Goal: Task Accomplishment & Management: Use online tool/utility

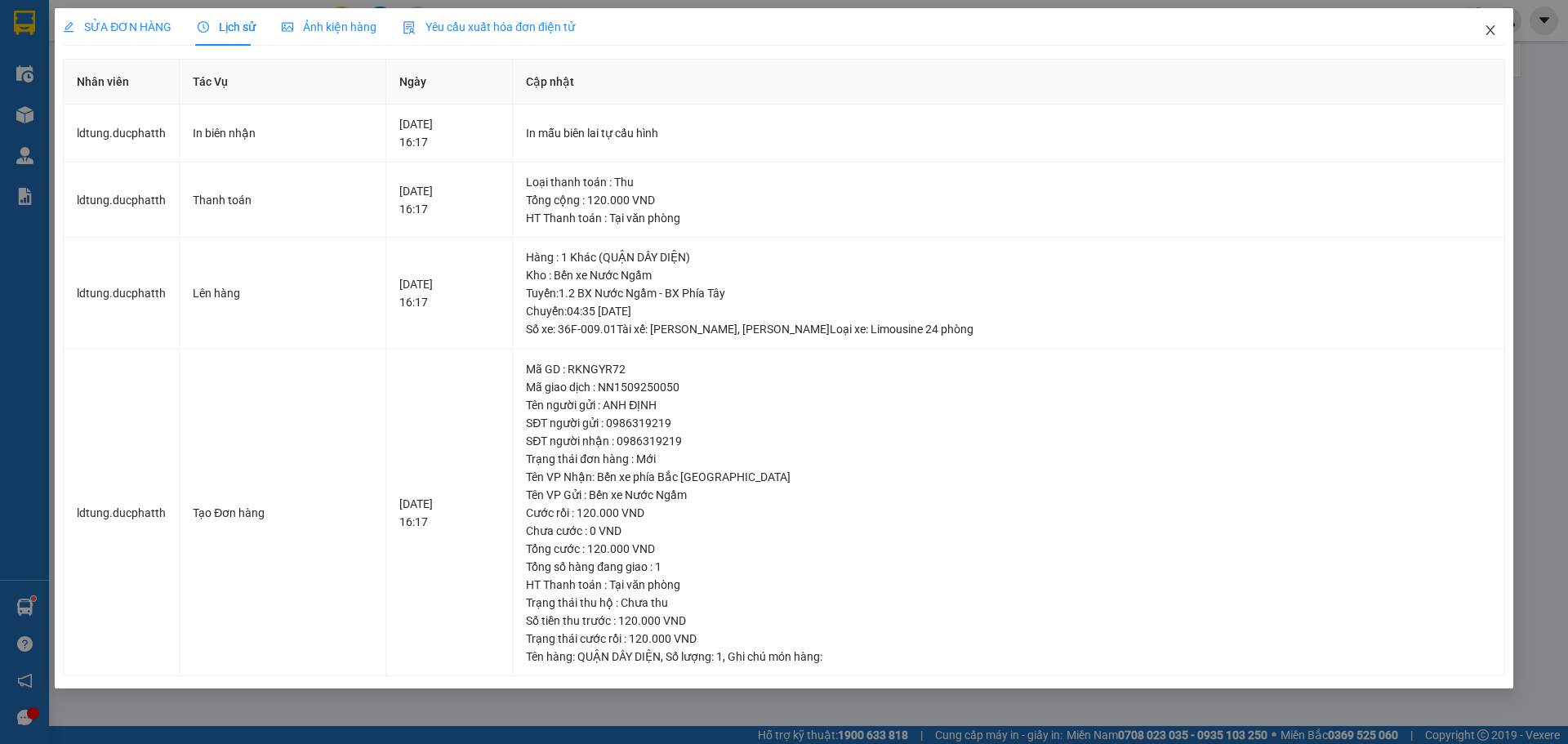
click at [1491, 27] on icon "close" at bounding box center [1491, 30] width 13 height 13
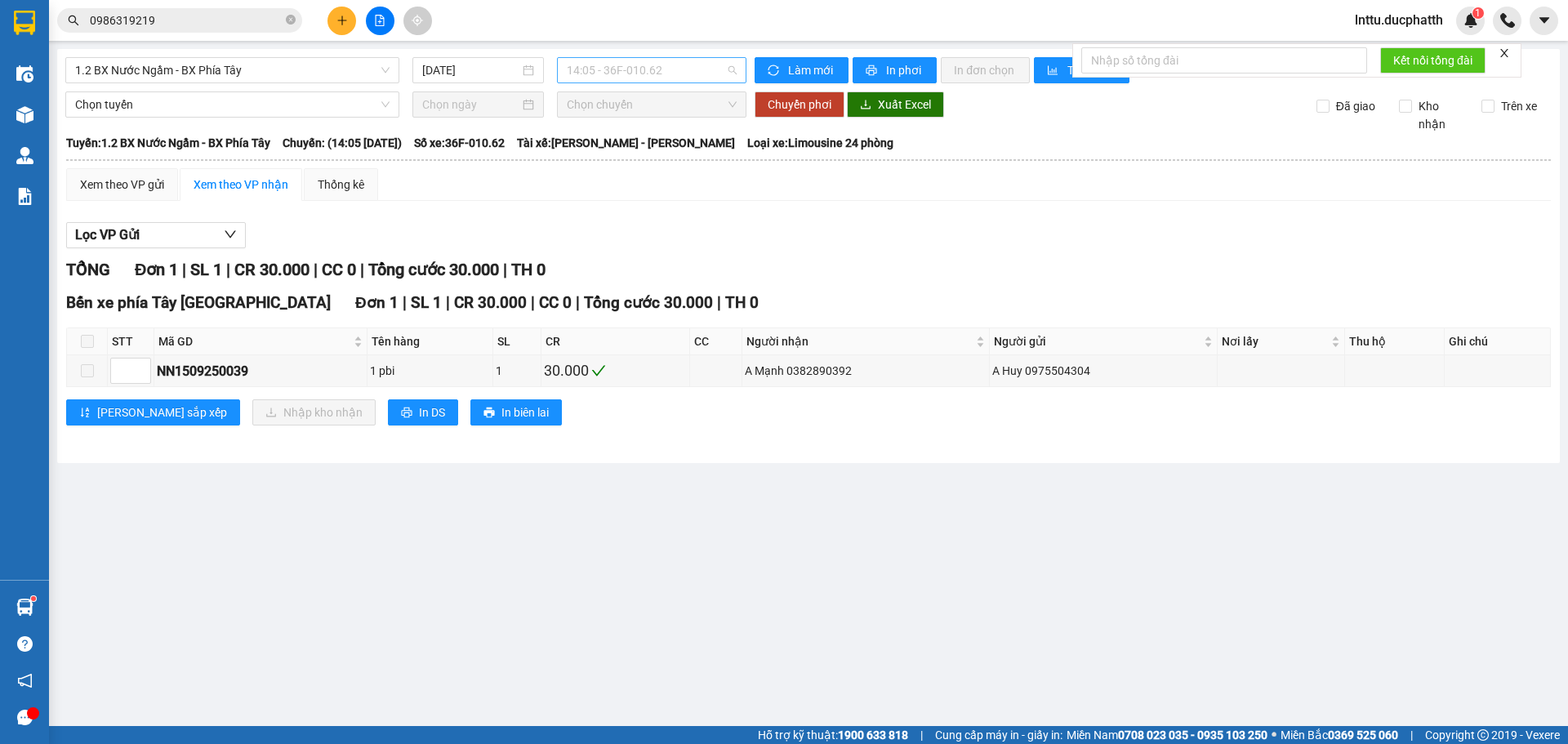
click at [614, 69] on span "14:05 - 36F-010.62" at bounding box center [652, 70] width 170 height 24
click at [258, 71] on span "1.2 BX Nước Ngầm - BX Phía Tây" at bounding box center [232, 70] width 315 height 24
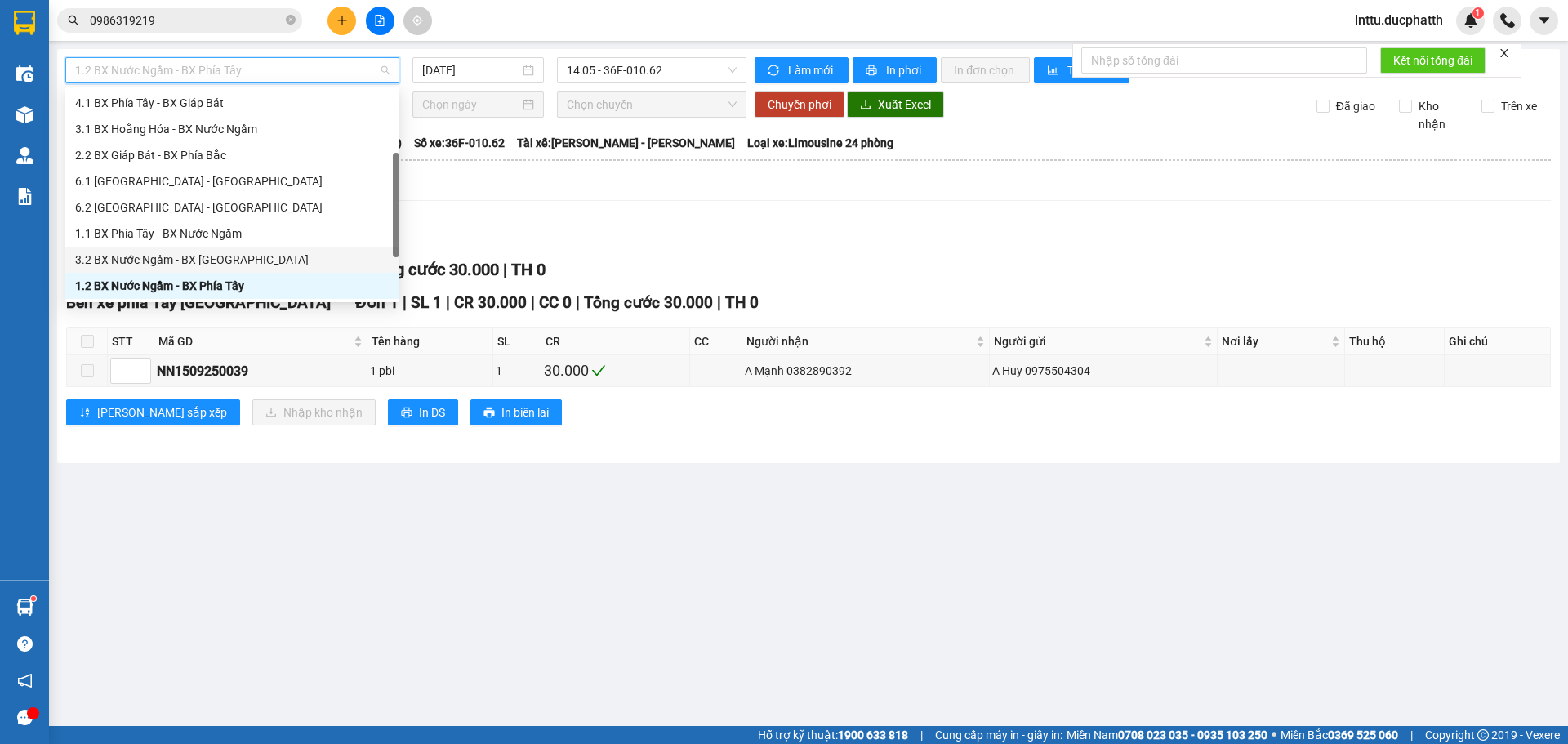
click at [226, 254] on div "3.2 BX Nước Ngầm - BX [GEOGRAPHIC_DATA]" at bounding box center [232, 260] width 315 height 18
type input "[DATE]"
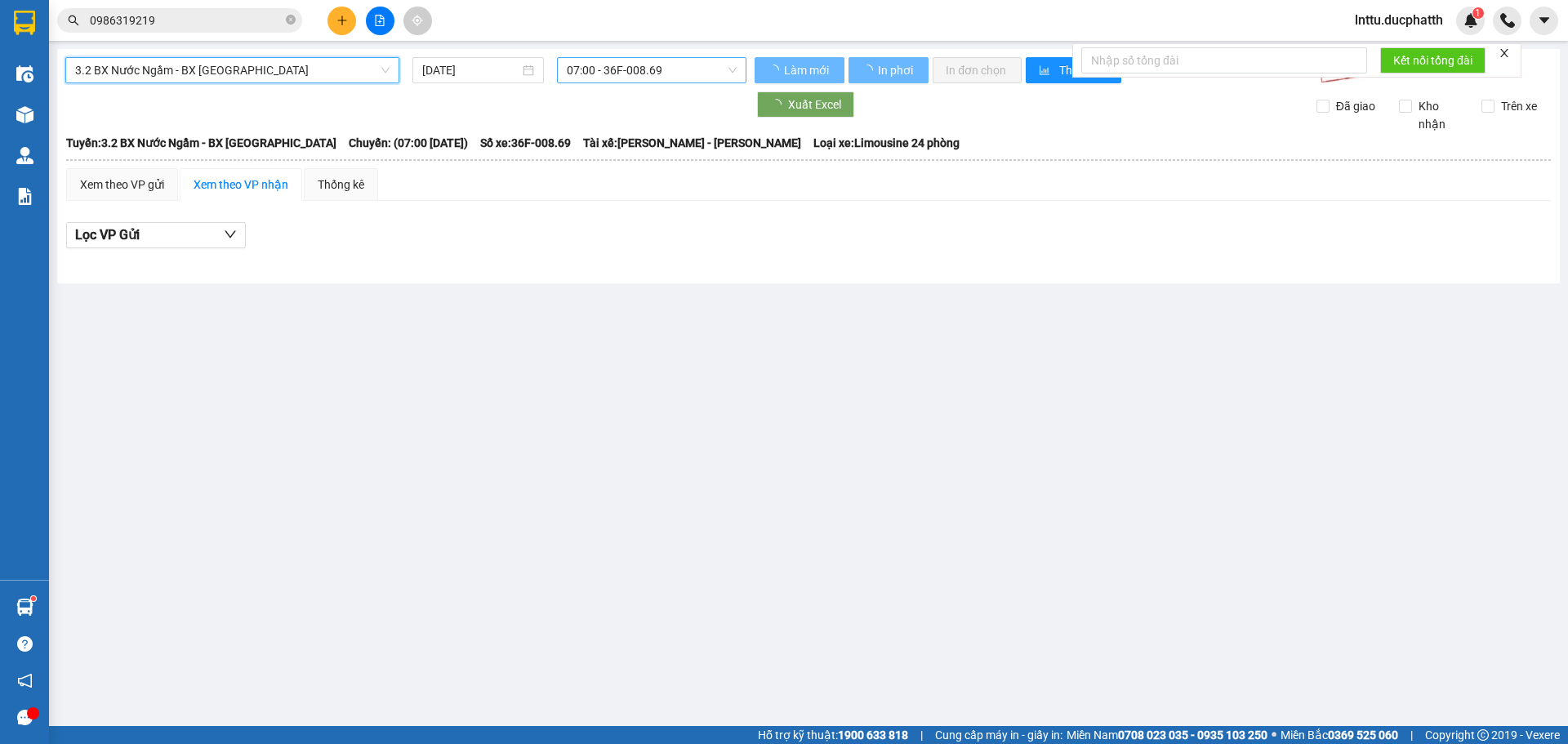
click at [646, 65] on span "07:00 - 36F-008.69" at bounding box center [652, 70] width 170 height 24
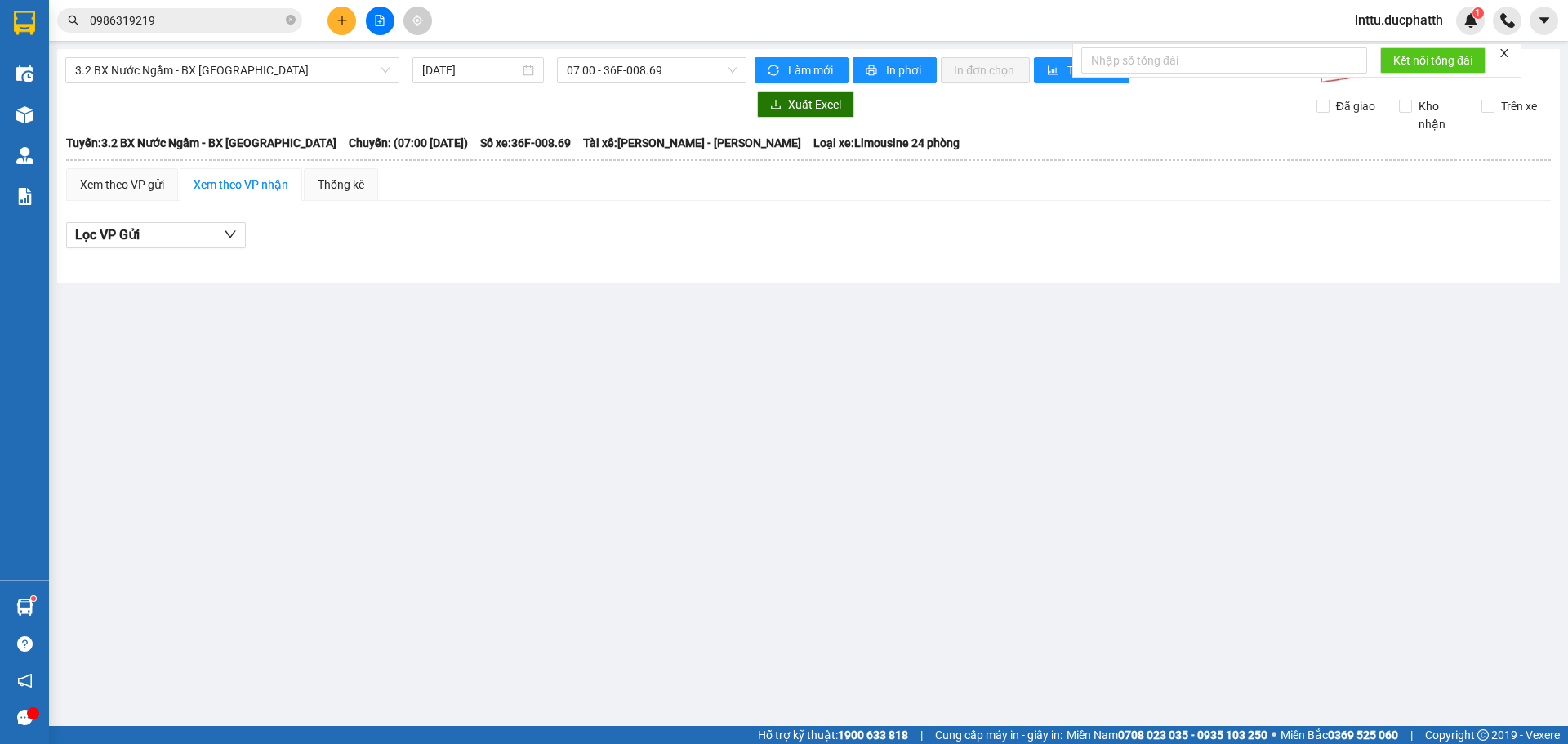
click at [644, 275] on body "Kết quả tìm kiếm ( 7 ) Bộ lọc Mã ĐH Trạng thái Món hàng Thu hộ Tổng cước Chưa c…" at bounding box center [784, 372] width 1568 height 744
click at [630, 76] on span "07:00 - 36F-008.69" at bounding box center [652, 70] width 170 height 24
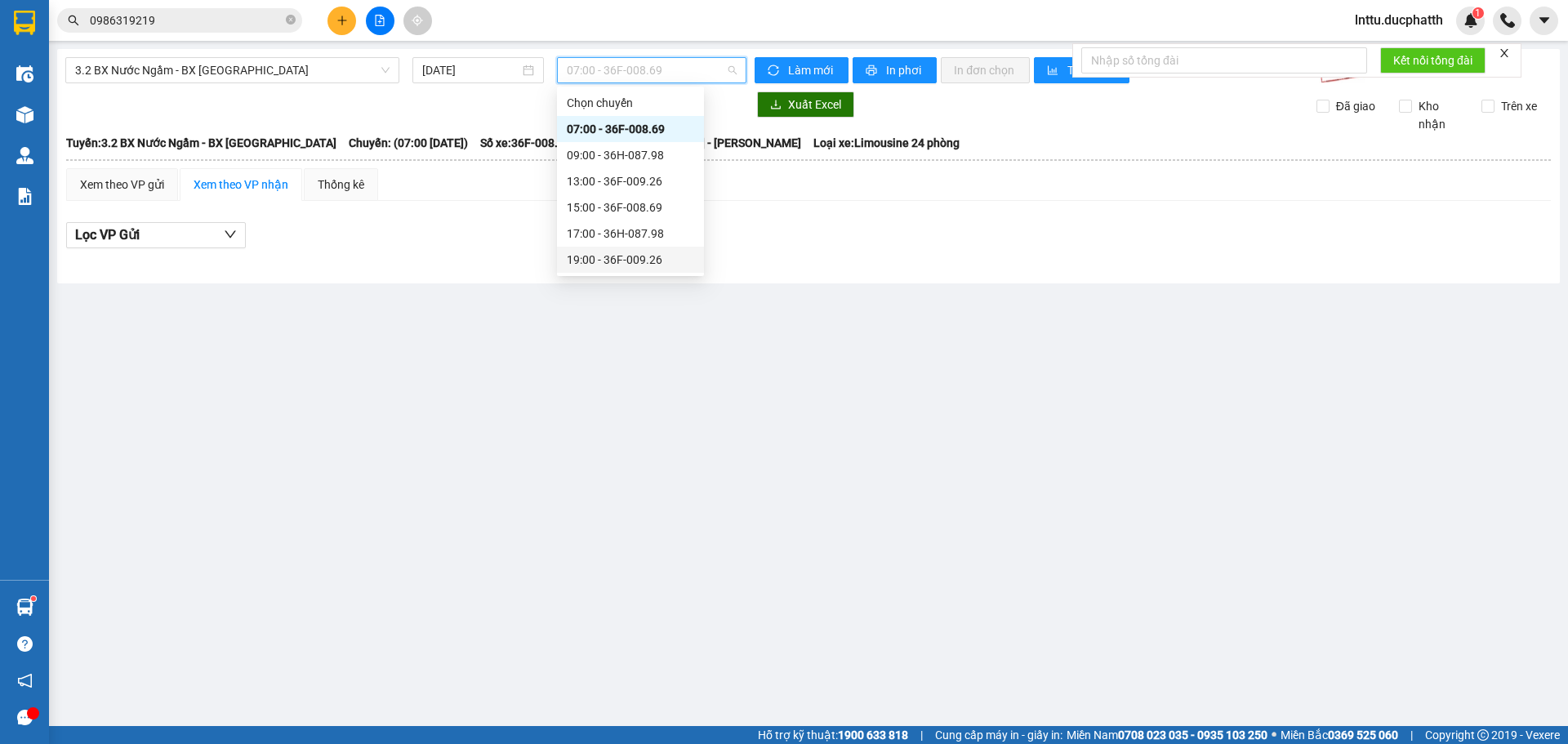
click at [618, 265] on div "19:00 - 36F-009.26" at bounding box center [630, 260] width 127 height 18
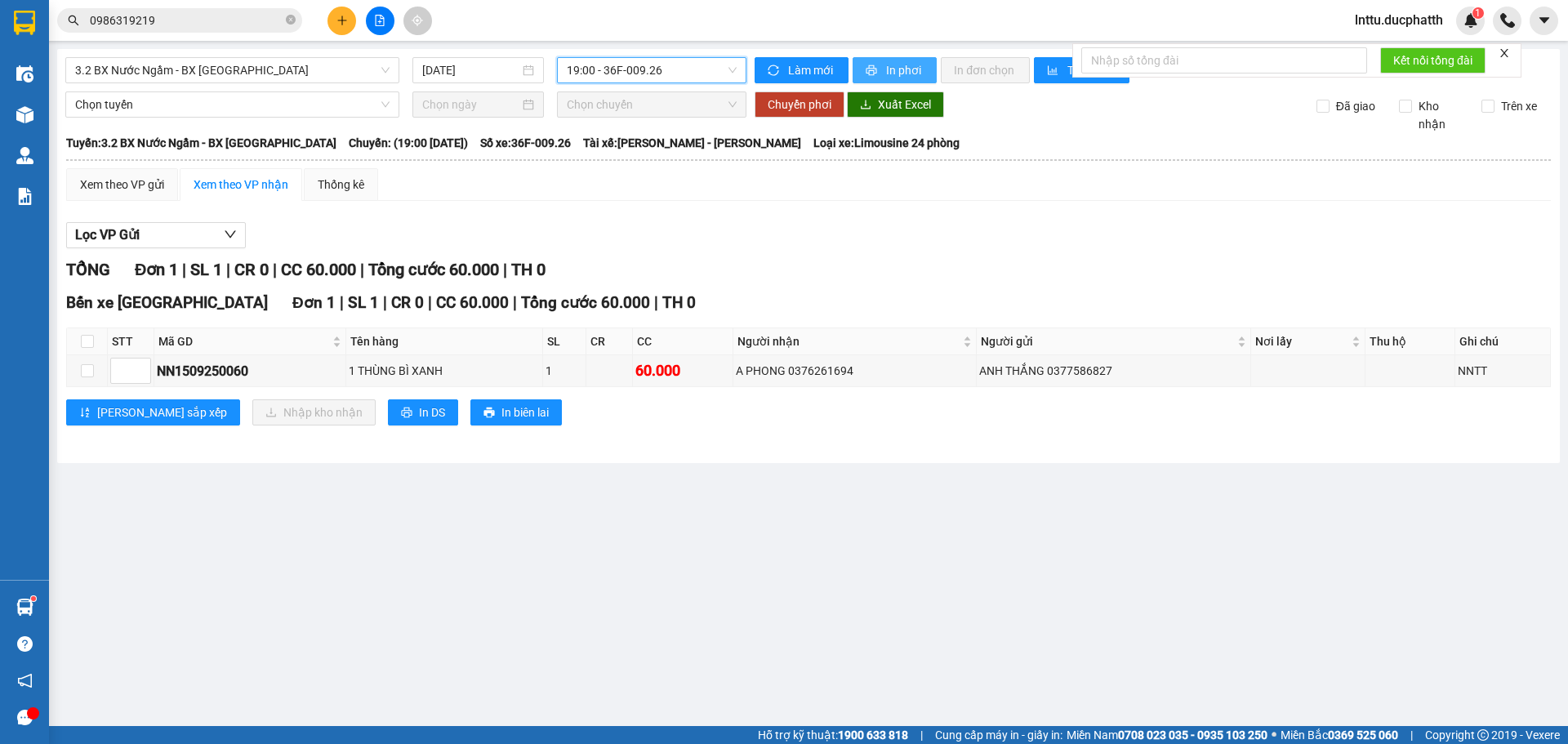
click at [903, 60] on button "In phơi" at bounding box center [894, 70] width 84 height 26
